Goal: Transaction & Acquisition: Subscribe to service/newsletter

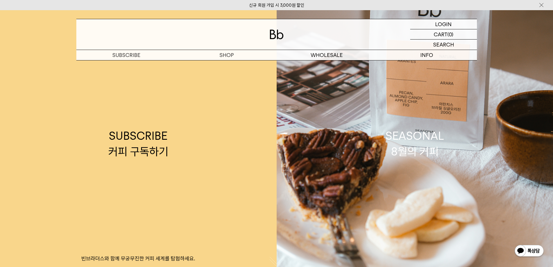
click at [270, 36] on img at bounding box center [277, 35] width 14 height 10
drag, startPoint x: 91, startPoint y: 0, endPoint x: 265, endPoint y: 116, distance: 208.7
click at [266, 123] on link "SUBSCRIBE 커피 구독하기 빈브라더스와 함께 무궁무진한 커피 세계를 탐험하세요." at bounding box center [138, 143] width 277 height 267
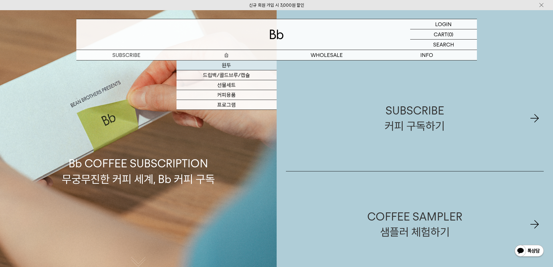
click at [232, 66] on link "원두" at bounding box center [227, 65] width 100 height 10
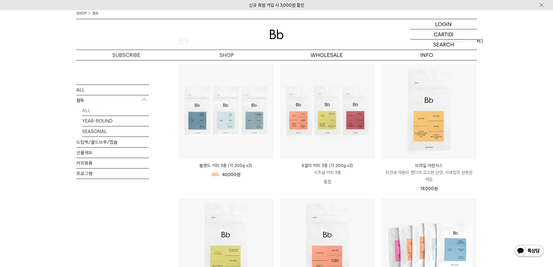
scroll to position [87, 0]
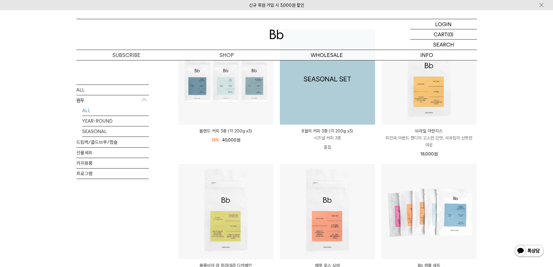
click at [356, 99] on img at bounding box center [327, 76] width 95 height 95
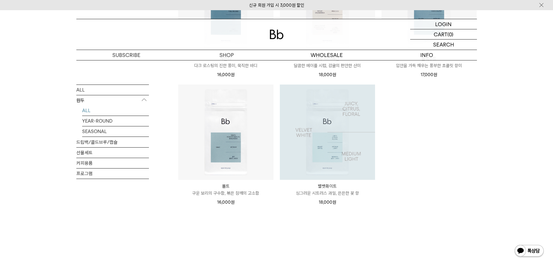
scroll to position [436, 0]
